Goal: Information Seeking & Learning: Check status

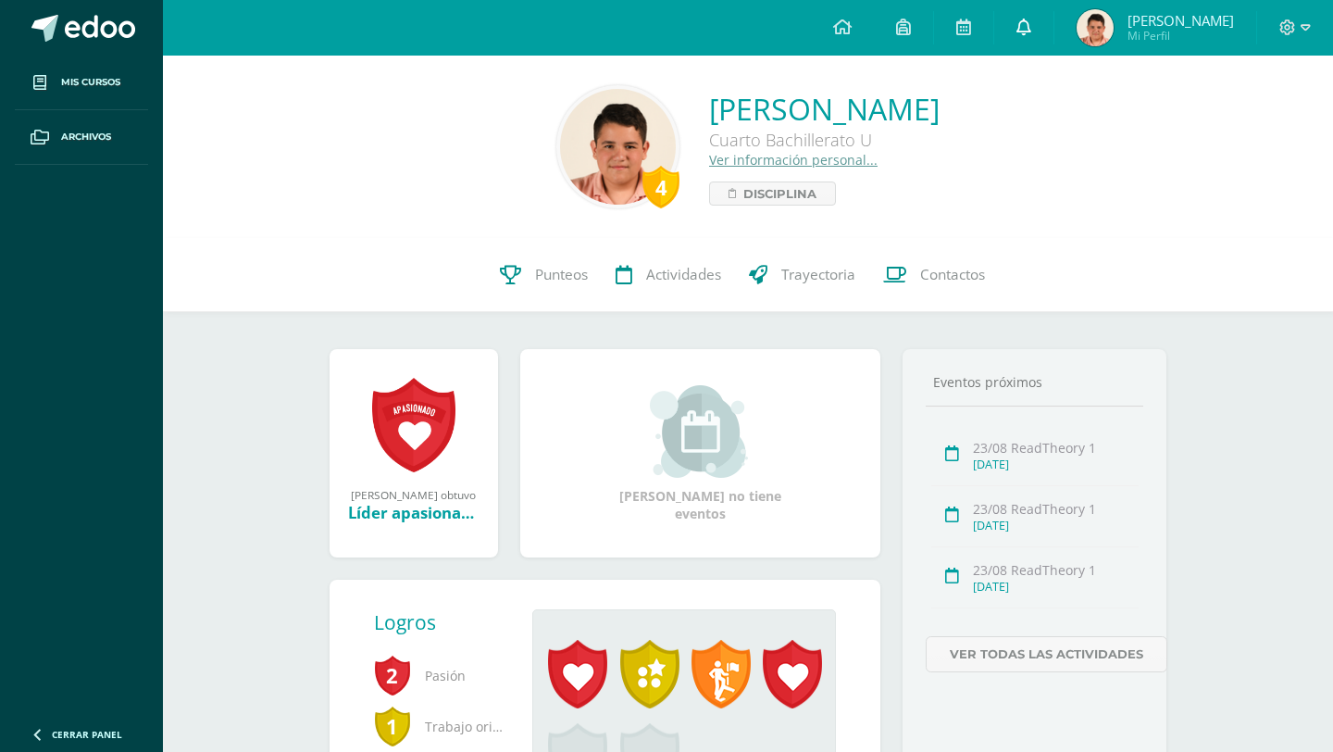
click at [1041, 45] on link at bounding box center [1023, 28] width 59 height 56
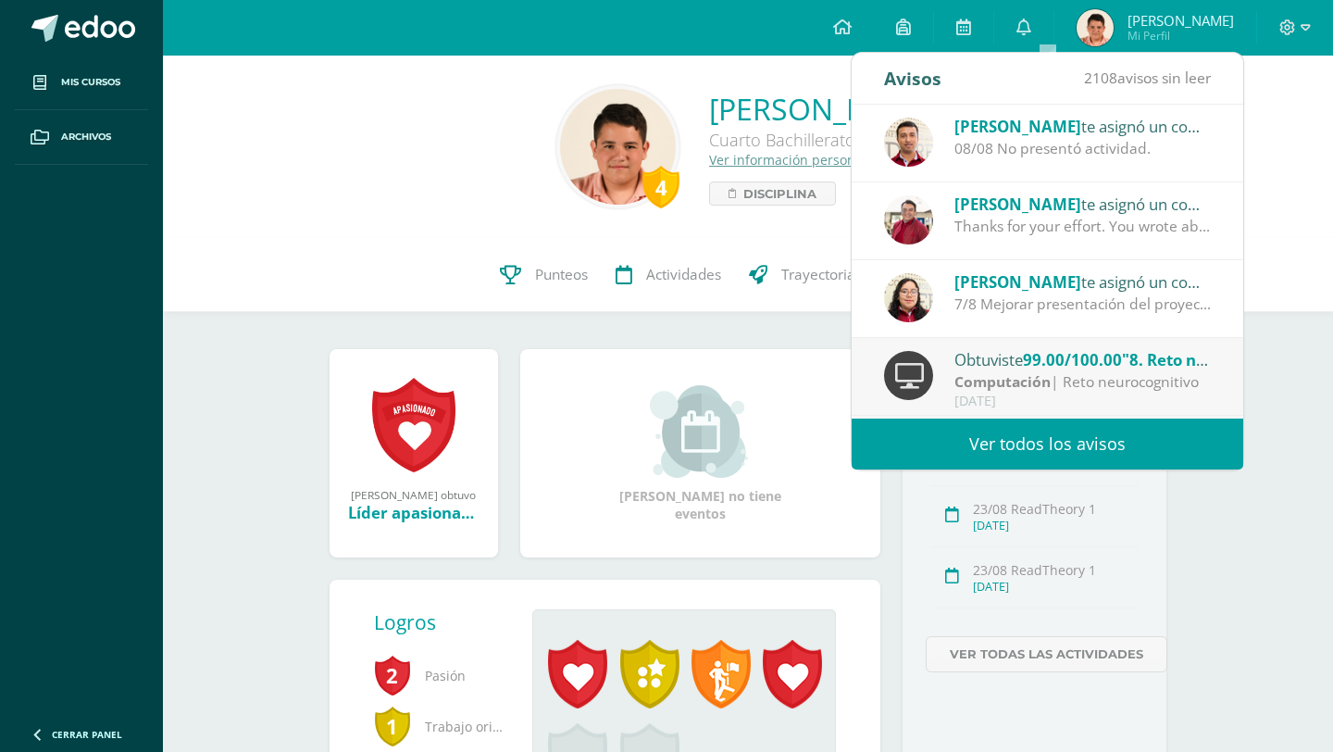
click at [948, 453] on link "Ver todos los avisos" at bounding box center [1048, 443] width 392 height 51
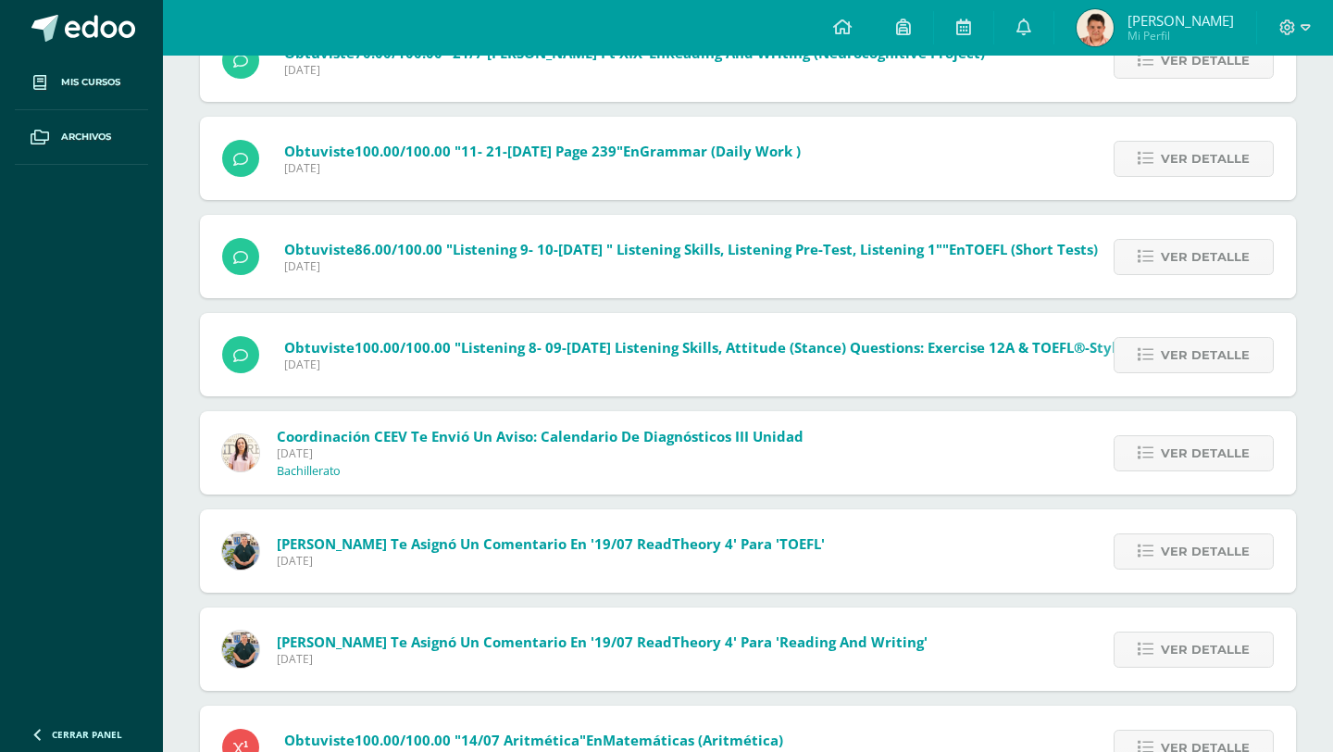
scroll to position [4898, 0]
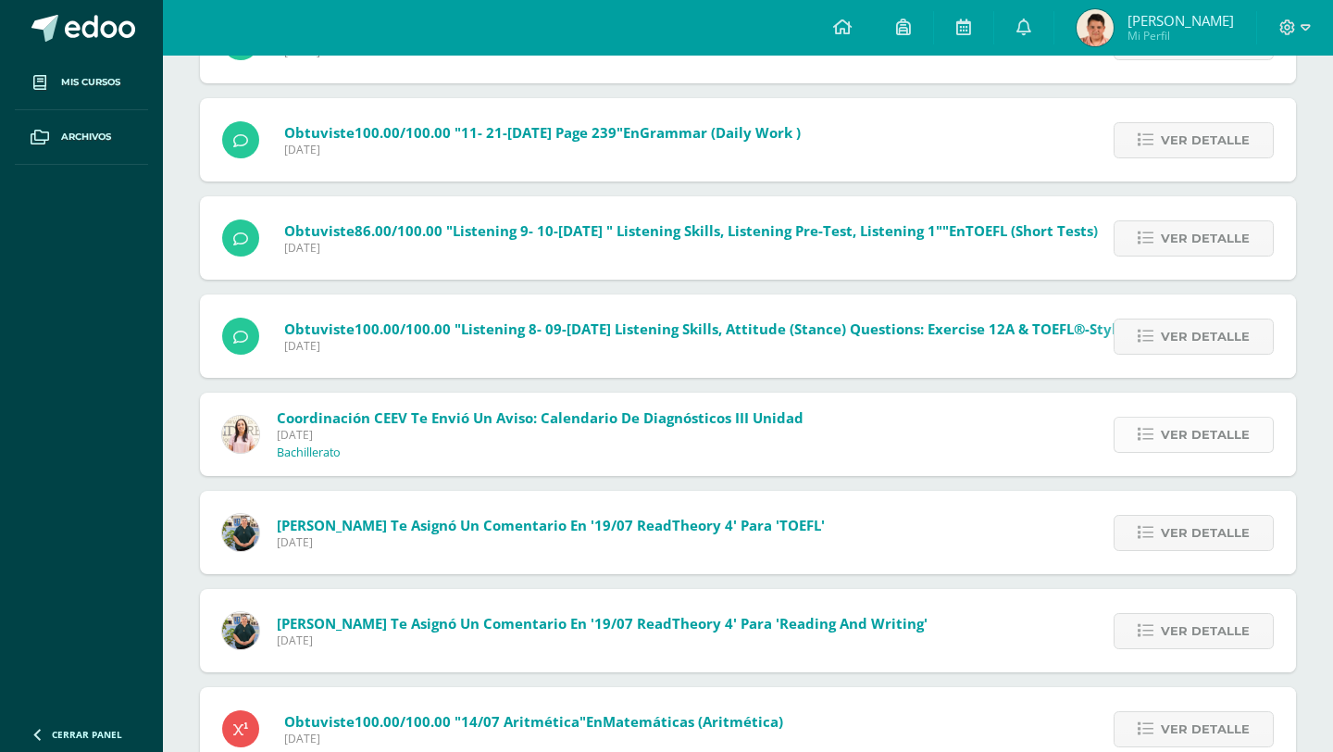
click at [1175, 431] on span "Ver detalle" at bounding box center [1205, 435] width 89 height 34
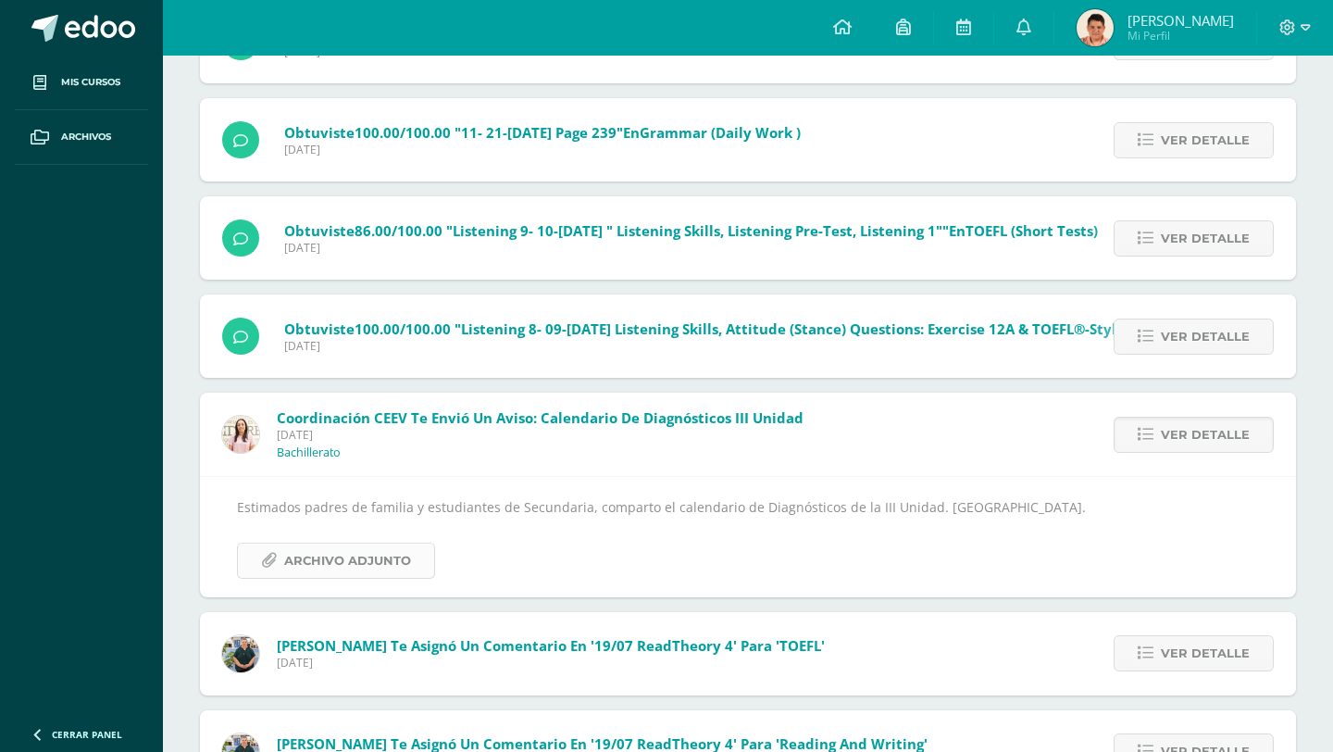
click at [324, 565] on span "Archivo Adjunto" at bounding box center [347, 560] width 127 height 34
